Goal: Navigation & Orientation: Find specific page/section

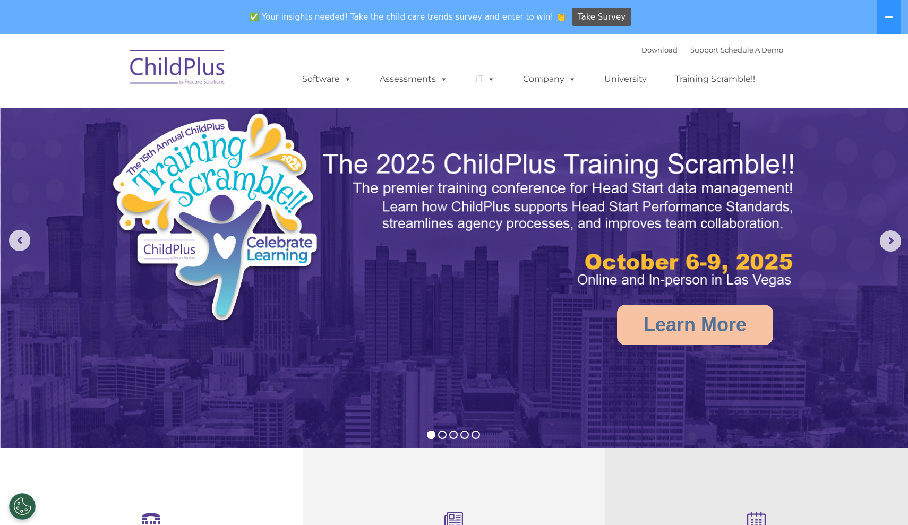
select select "MEDIUM"
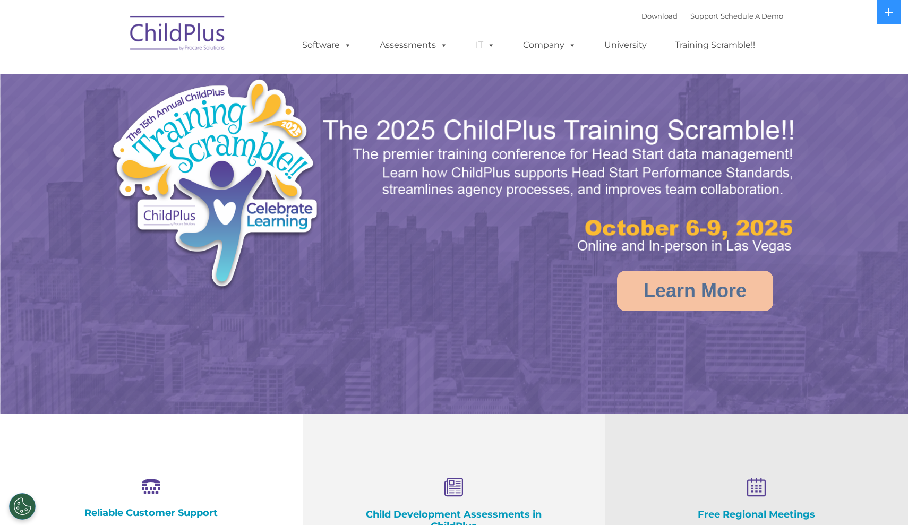
select select "MEDIUM"
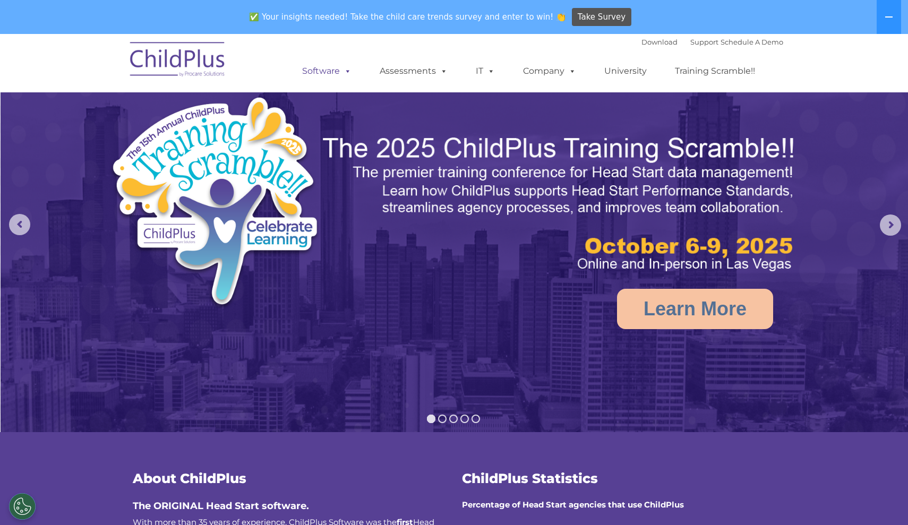
click at [337, 72] on link "Software" at bounding box center [327, 71] width 71 height 21
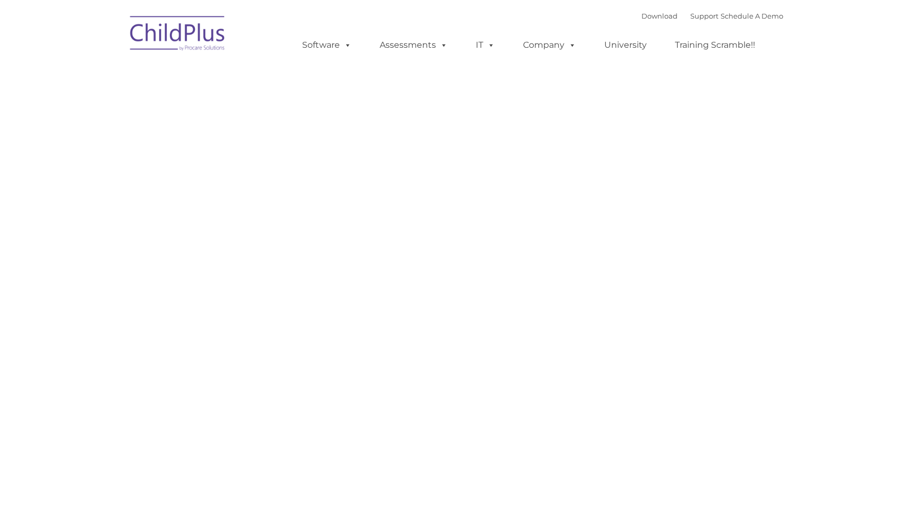
type input ""
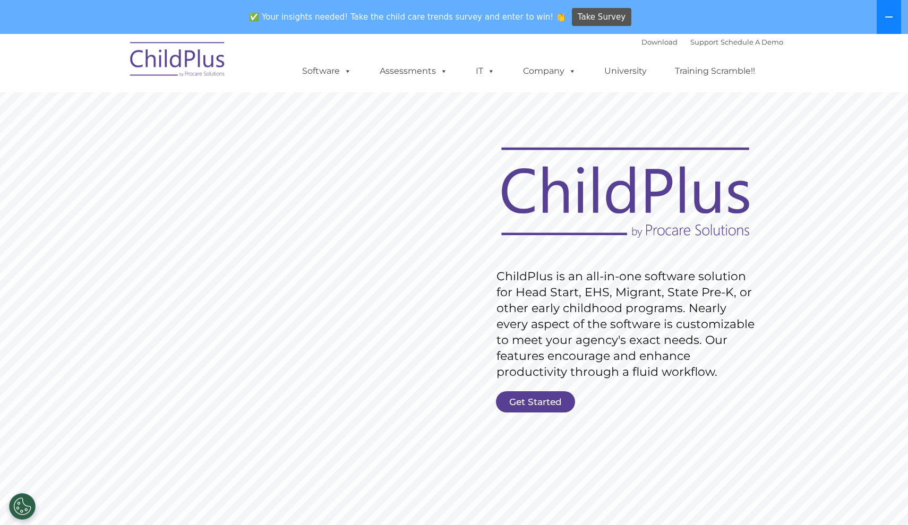
click at [891, 24] on button at bounding box center [889, 17] width 24 height 34
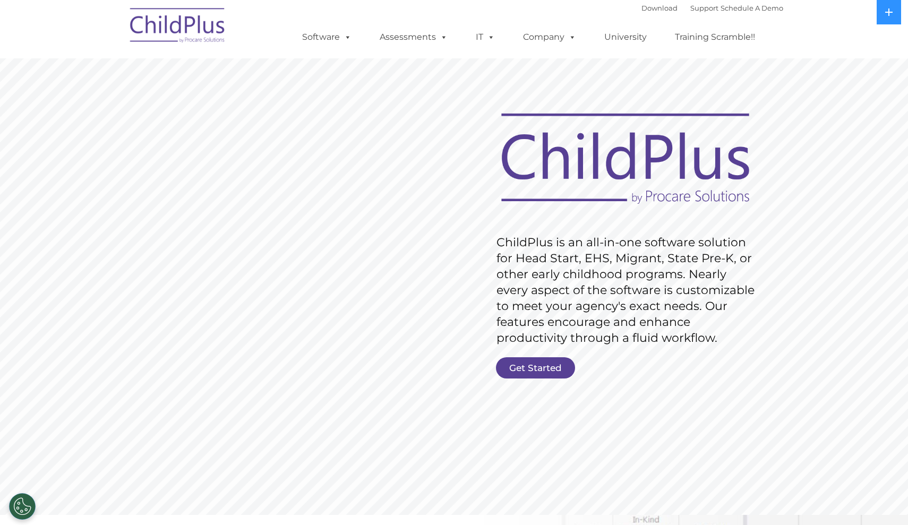
click at [890, 24] on nav "Download Support | Schedule A Demo  MENU MENU Software ChildPlus: The original…" at bounding box center [454, 29] width 908 height 58
click at [888, 9] on icon at bounding box center [889, 12] width 8 height 8
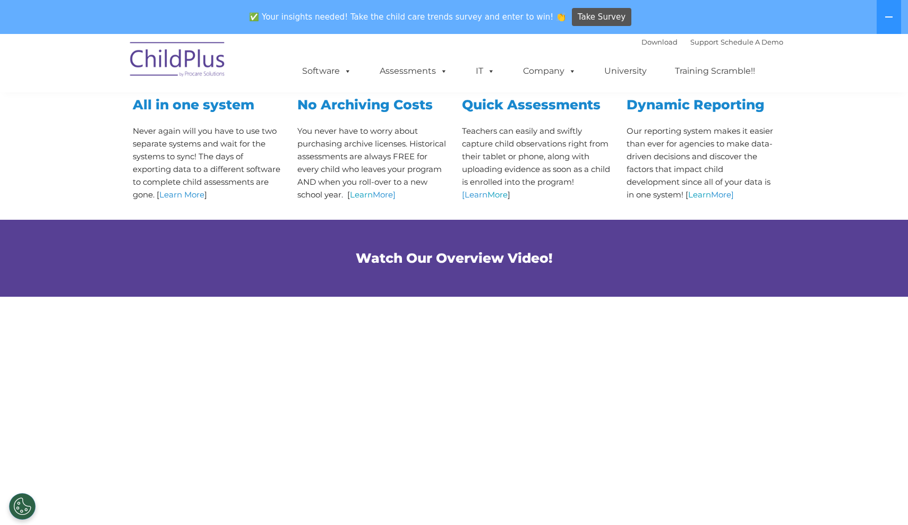
scroll to position [467, 0]
